Goal: Register for event/course

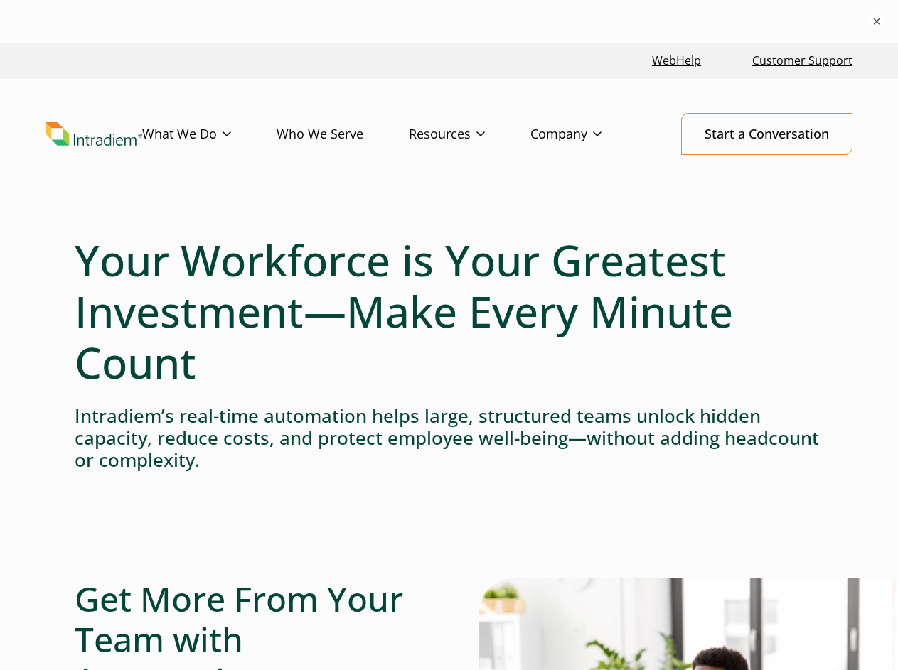
click at [449, 356] on h1 "Your Workforce is Your Greatest Investment—Make Every Minute Count" at bounding box center [449, 312] width 748 height 154
click at [876, 21] on button "×" at bounding box center [876, 21] width 14 height 14
